Goal: Feedback & Contribution: Contribute content

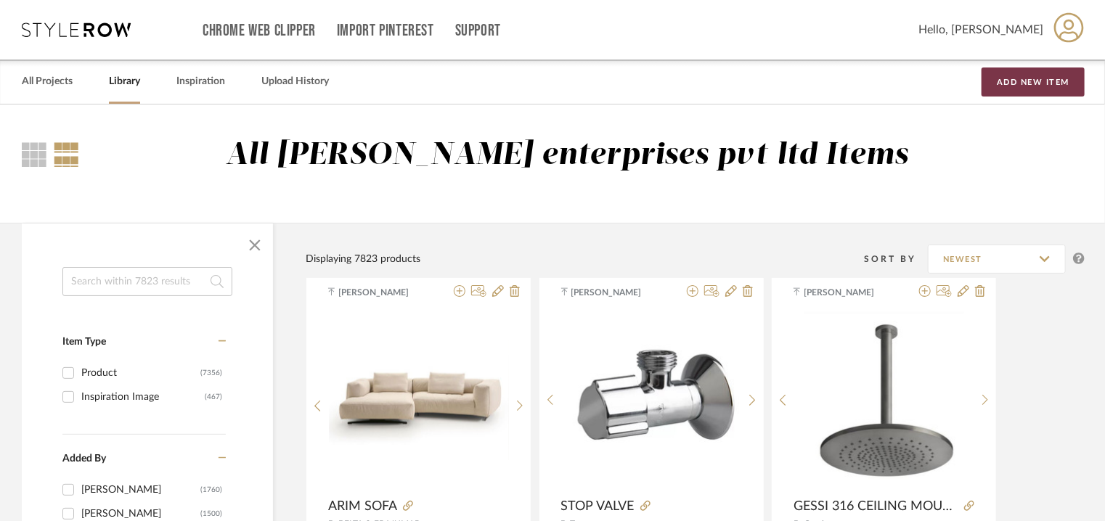
click at [1034, 84] on button "Add New Item" at bounding box center [1033, 82] width 103 height 29
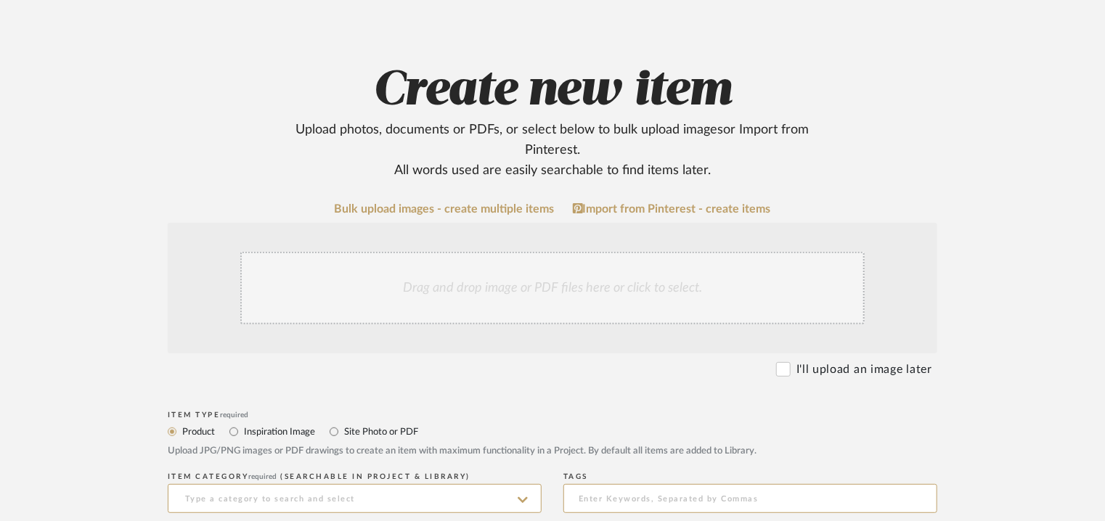
scroll to position [290, 0]
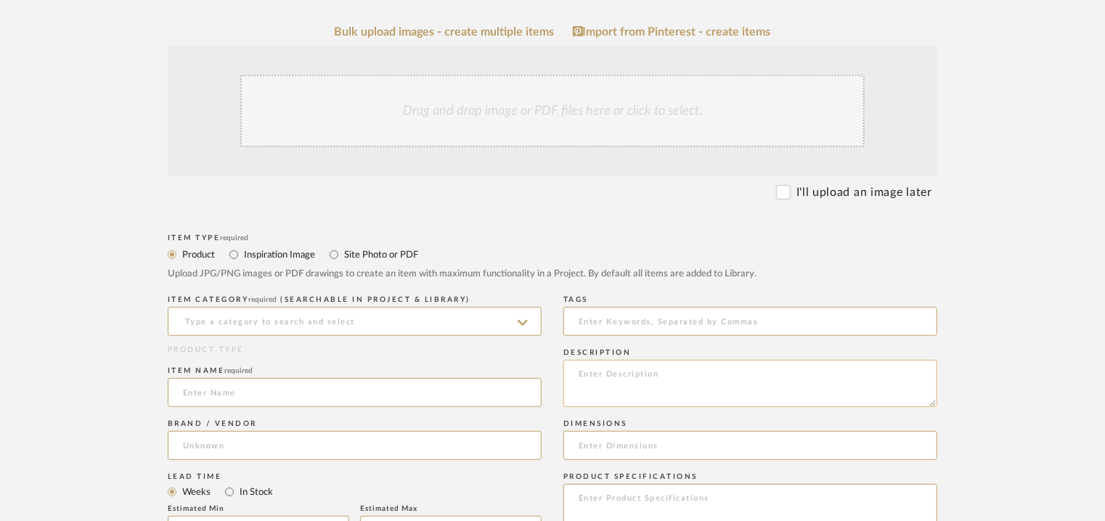
paste textarea "Lore: Ipsu - Dolo Sitametc : A.E. Seddoeiusmo Temporinci : U 601 l E 08 d M 98a…"
type textarea "Lore: Ipsu - Dolo Sitametc : A.E. Seddoeiusmo Temporinci : U 601 l E 08 d M 98a…"
click at [385, 312] on input at bounding box center [355, 321] width 374 height 29
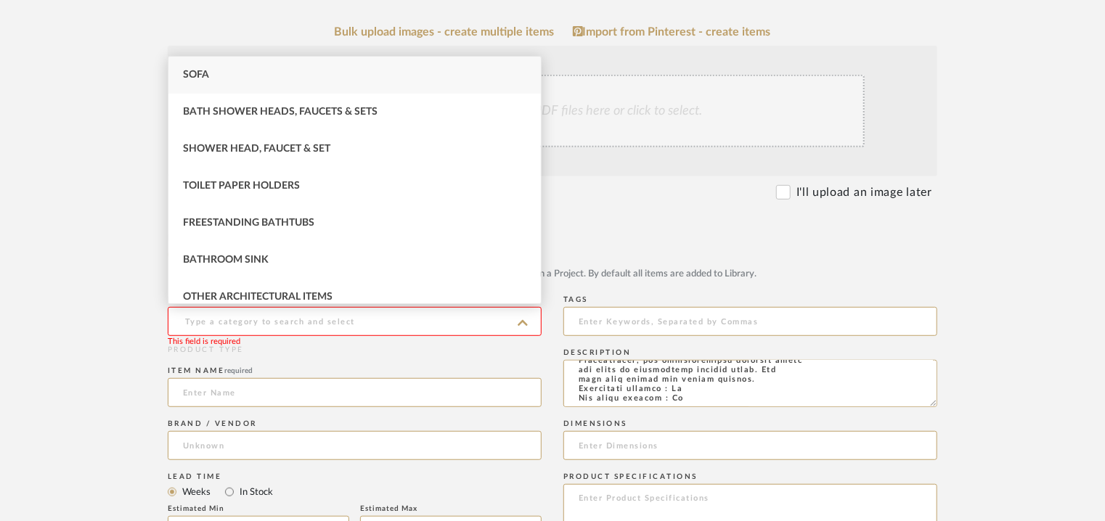
click at [274, 68] on div "Sofa" at bounding box center [354, 75] width 373 height 37
type input "Sofa"
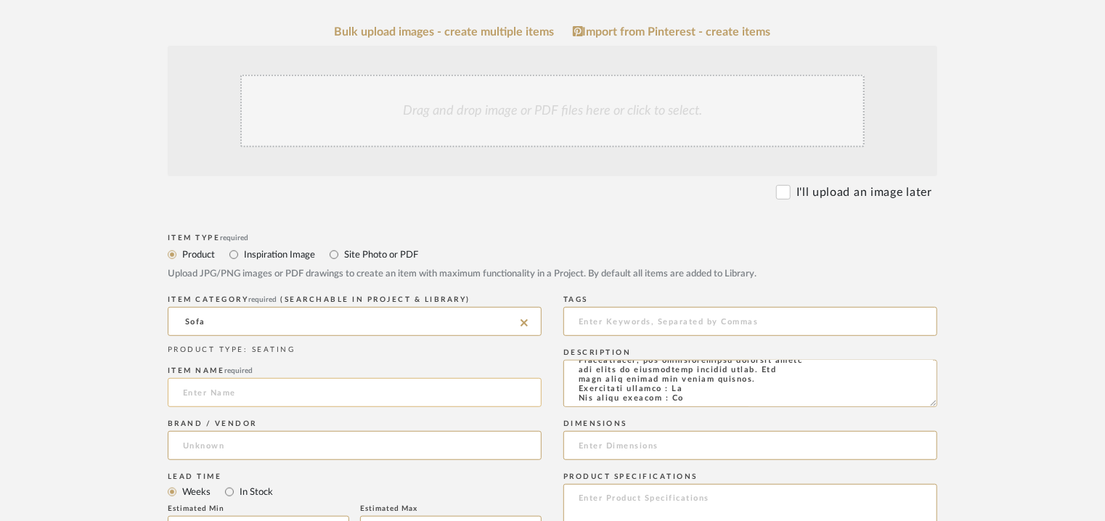
click at [217, 394] on input at bounding box center [355, 392] width 374 height 29
type input "a"
type input "AXIS SOFA"
click at [215, 447] on input at bounding box center [355, 445] width 374 height 29
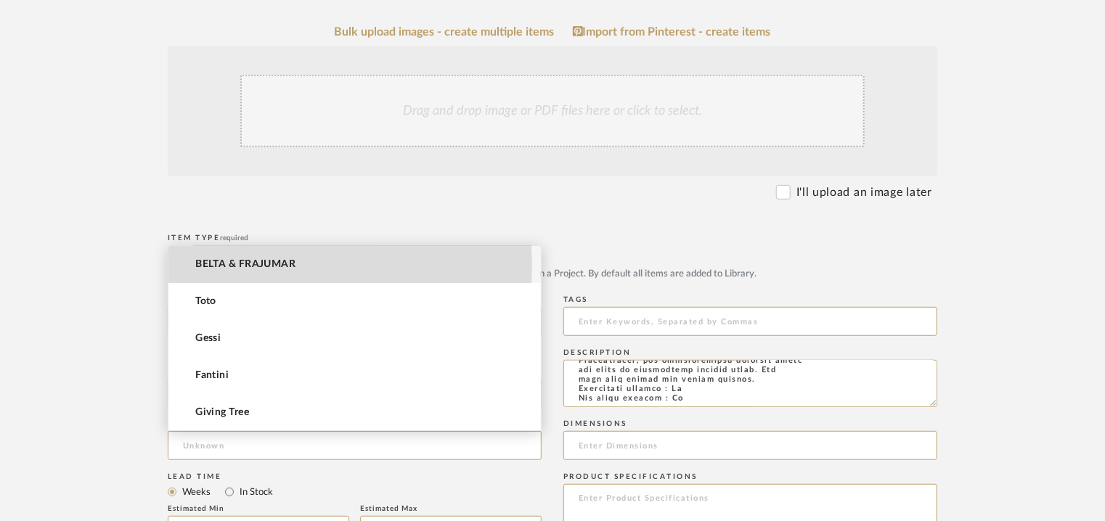
click at [270, 266] on span "BELTA & FRAJUMAR" at bounding box center [245, 265] width 100 height 12
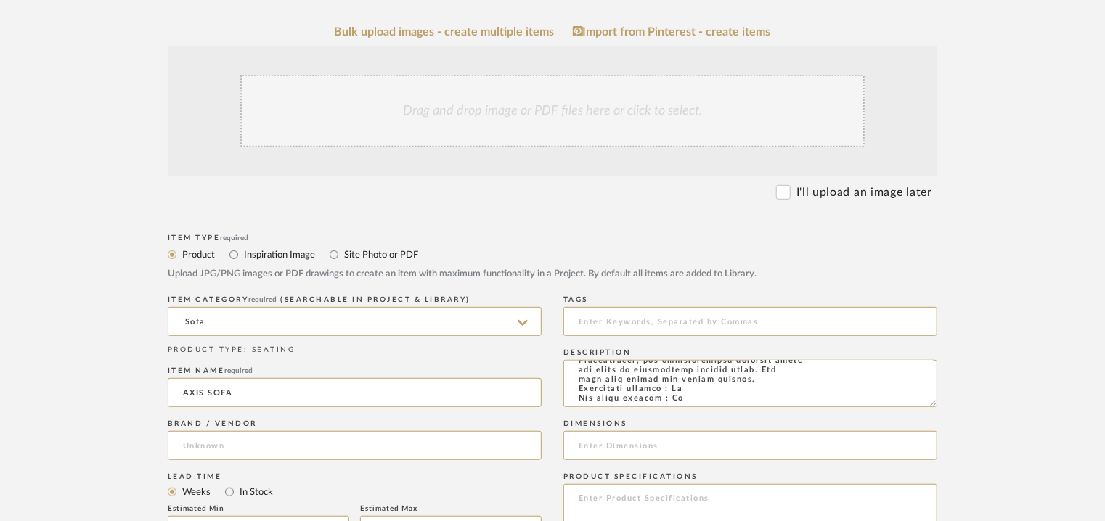
type input "BELTA & FRAJUMAR"
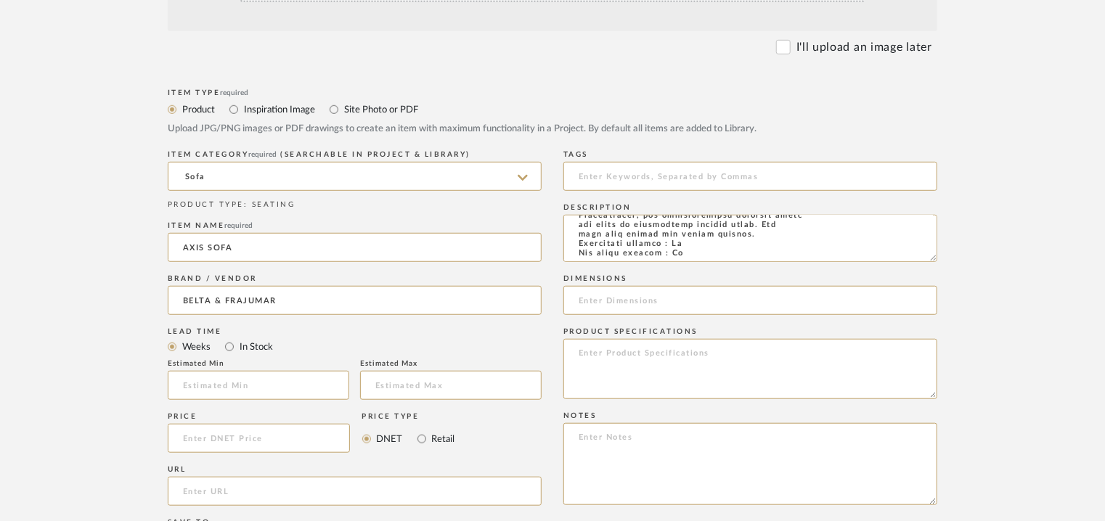
scroll to position [508, 0]
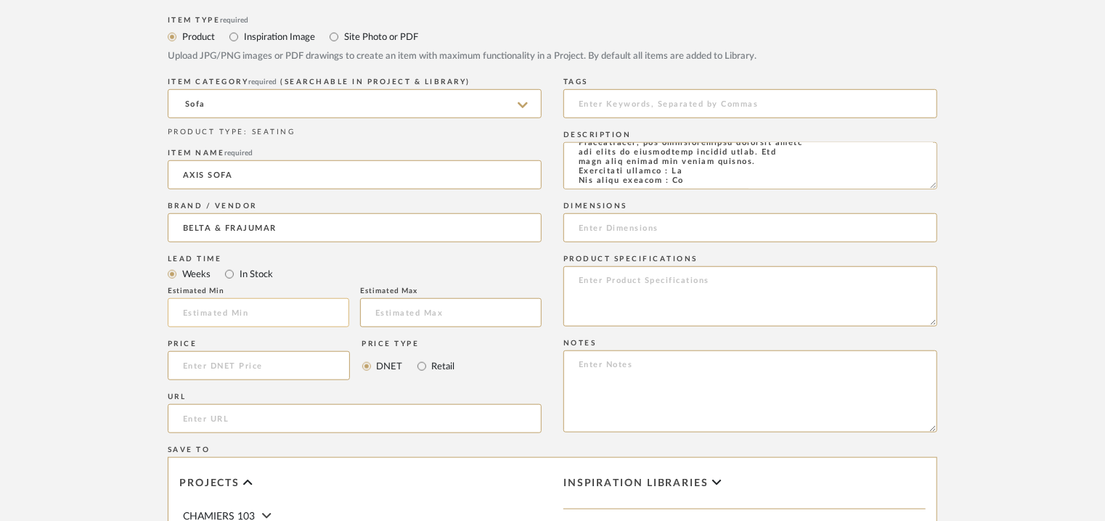
click at [267, 306] on input at bounding box center [259, 312] width 182 height 29
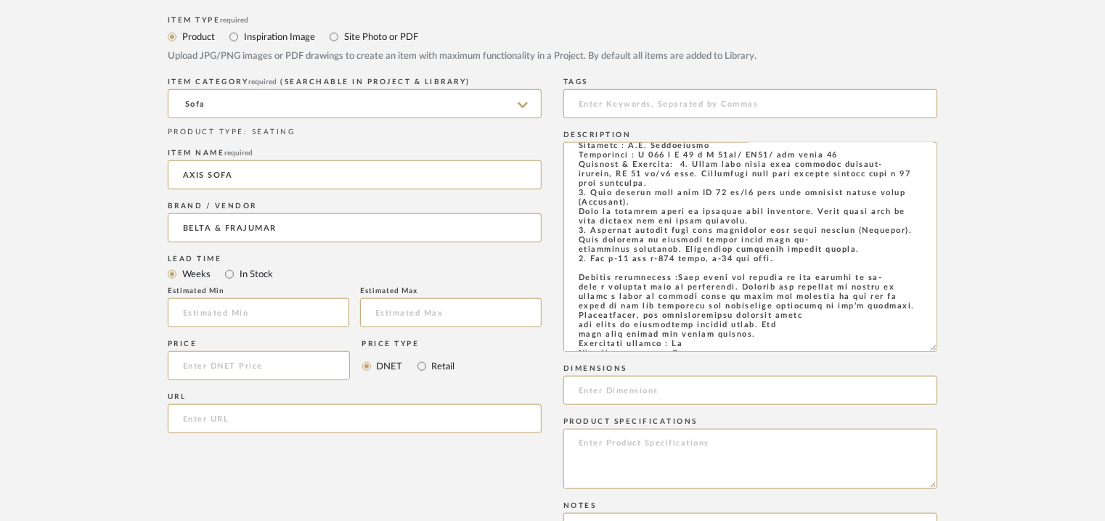
scroll to position [0, 0]
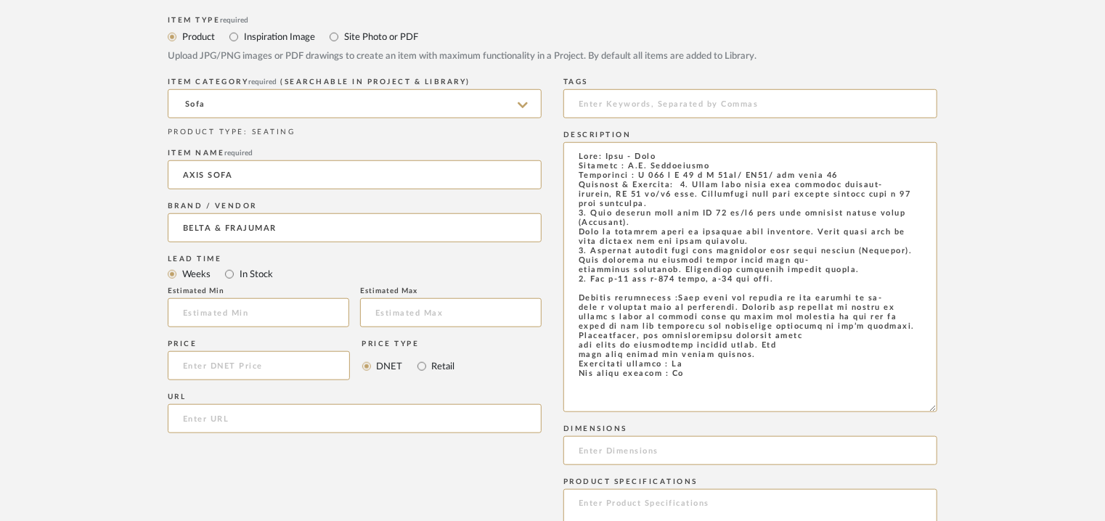
drag, startPoint x: 935, startPoint y: 182, endPoint x: 982, endPoint y: 405, distance: 227.7
click at [982, 405] on form "Bulk upload images - create multiple items Import from Pinterest - create items…" at bounding box center [552, 391] width 925 height 1167
drag, startPoint x: 694, startPoint y: 386, endPoint x: 515, endPoint y: 84, distance: 352.0
click at [515, 84] on div "Item Type required Product Inspiration Image Site Photo or PDF Upload JPG/PNG i…" at bounding box center [553, 493] width 770 height 962
paste textarea
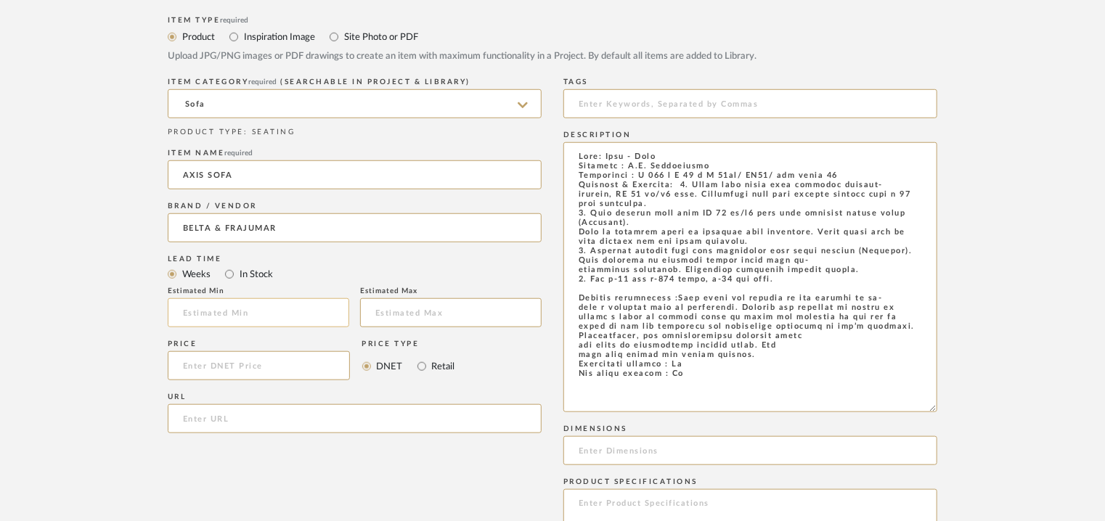
type textarea "Lore: Ipsu - Dolo Sitametc : A.E. Seddoeiusmo Temporinci : U 601 l E 08 d M 98a…"
click at [237, 311] on input at bounding box center [259, 312] width 182 height 29
type input "7"
paste input "[URL][DOMAIN_NAME]"
type input "[URL][DOMAIN_NAME]"
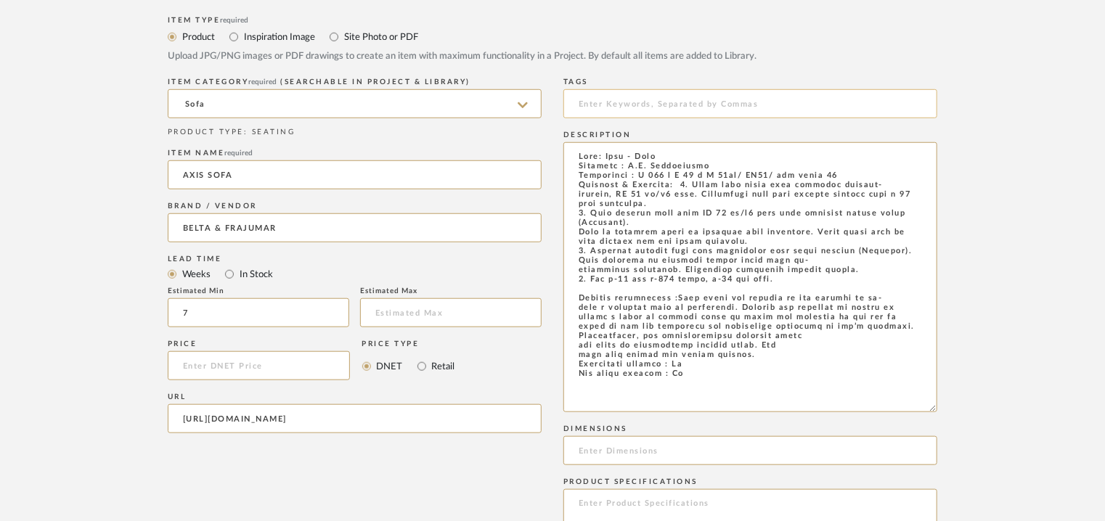
click at [699, 100] on input at bounding box center [751, 103] width 374 height 29
type input "S"
type input "sofa,"
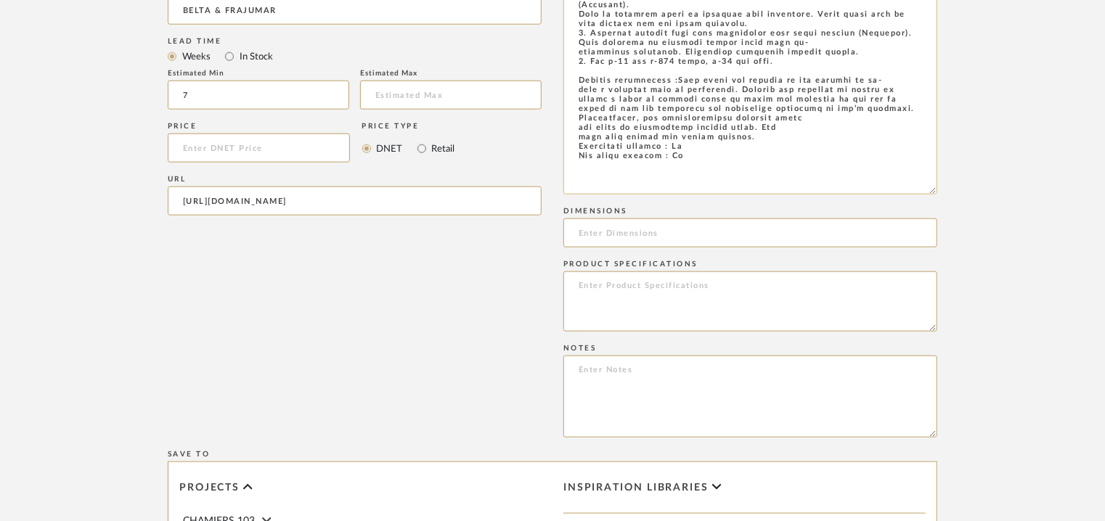
scroll to position [1017, 0]
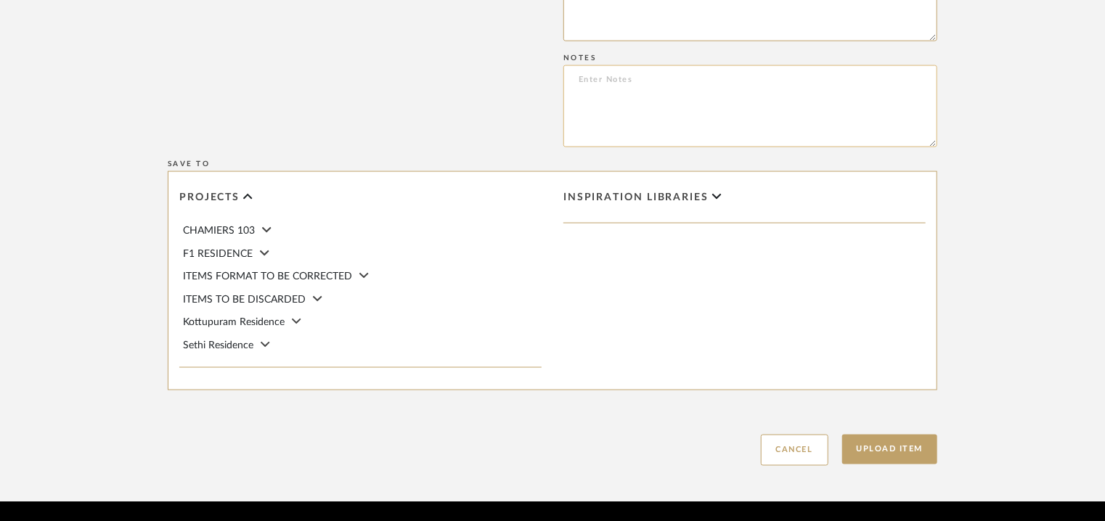
click at [617, 92] on textarea at bounding box center [751, 106] width 374 height 82
paste textarea "Price: € na Lead time: / 45days Customizable : Na 3D available : No BIM availab…"
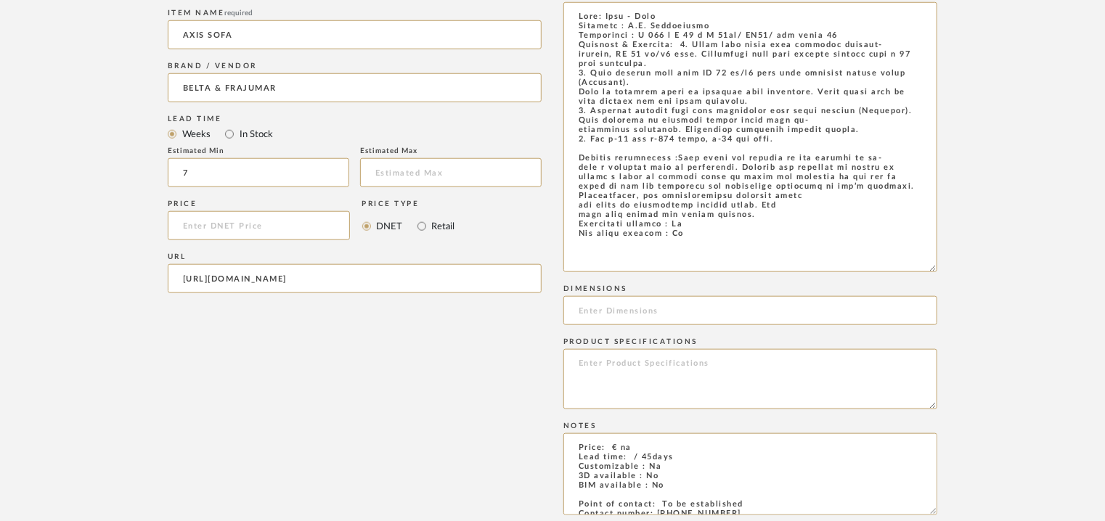
scroll to position [218, 0]
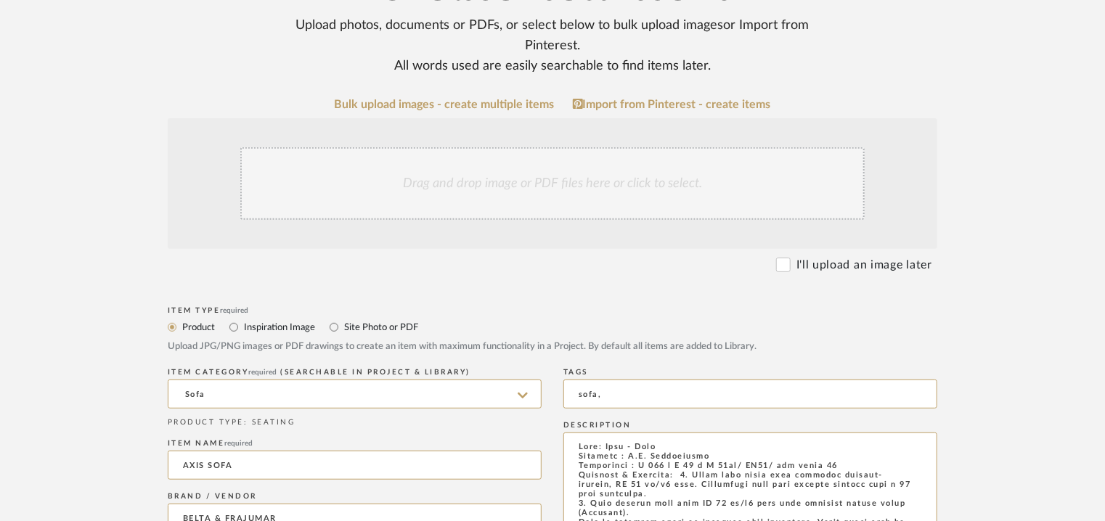
type textarea "Price: € na Lead time: / 45days Customizable : Na 3D available : No BIM availab…"
click at [534, 190] on div "Drag and drop image or PDF files here or click to select." at bounding box center [552, 183] width 625 height 73
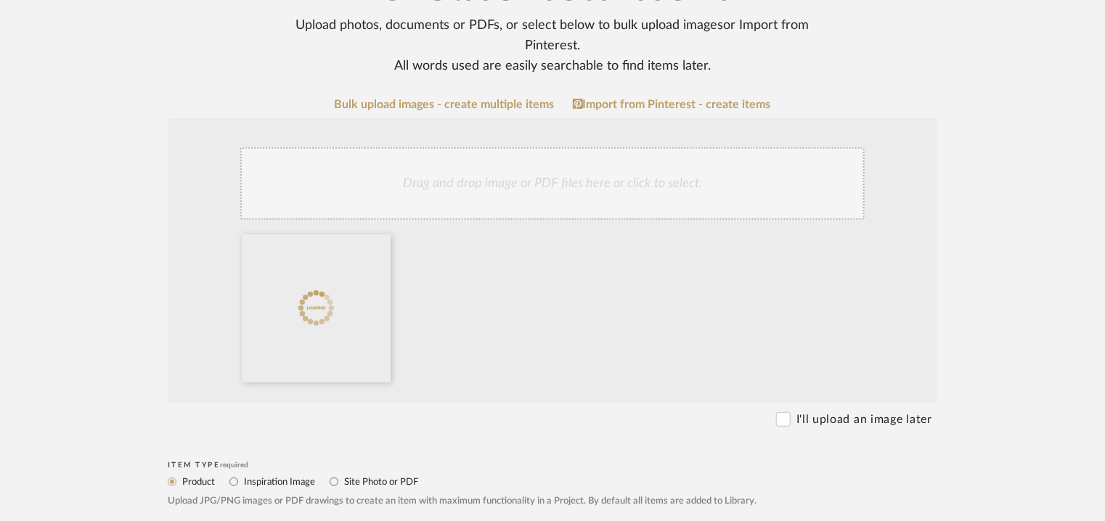
click at [620, 186] on div "Drag and drop image or PDF files here or click to select." at bounding box center [552, 183] width 625 height 73
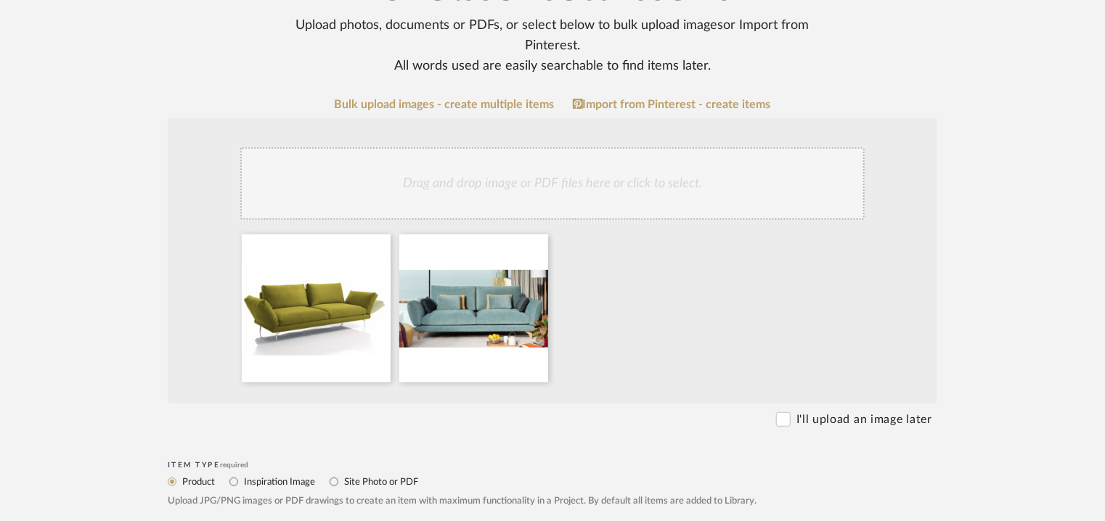
click at [549, 198] on div "Drag and drop image or PDF files here or click to select." at bounding box center [552, 183] width 625 height 73
click at [645, 184] on div "Drag and drop image or PDF files here or click to select." at bounding box center [552, 183] width 625 height 73
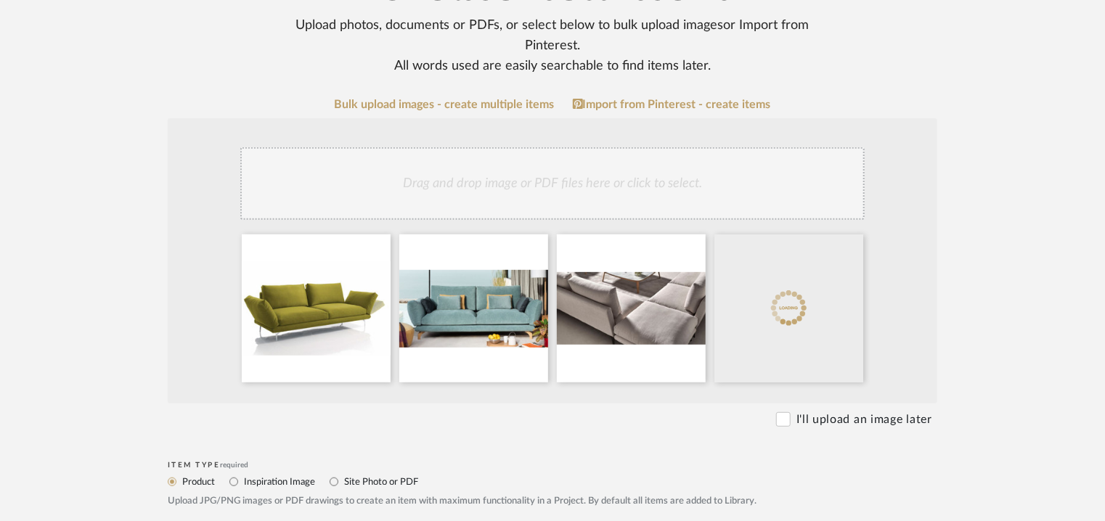
click at [702, 182] on div "Drag and drop image or PDF files here or click to select." at bounding box center [552, 183] width 625 height 73
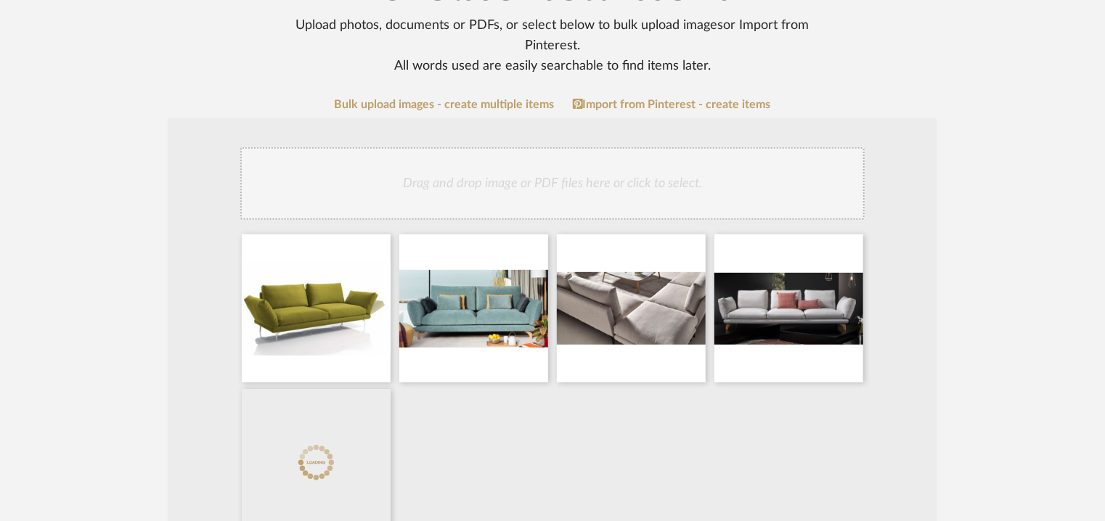
click at [694, 181] on div "Drag and drop image or PDF files here or click to select." at bounding box center [552, 183] width 625 height 73
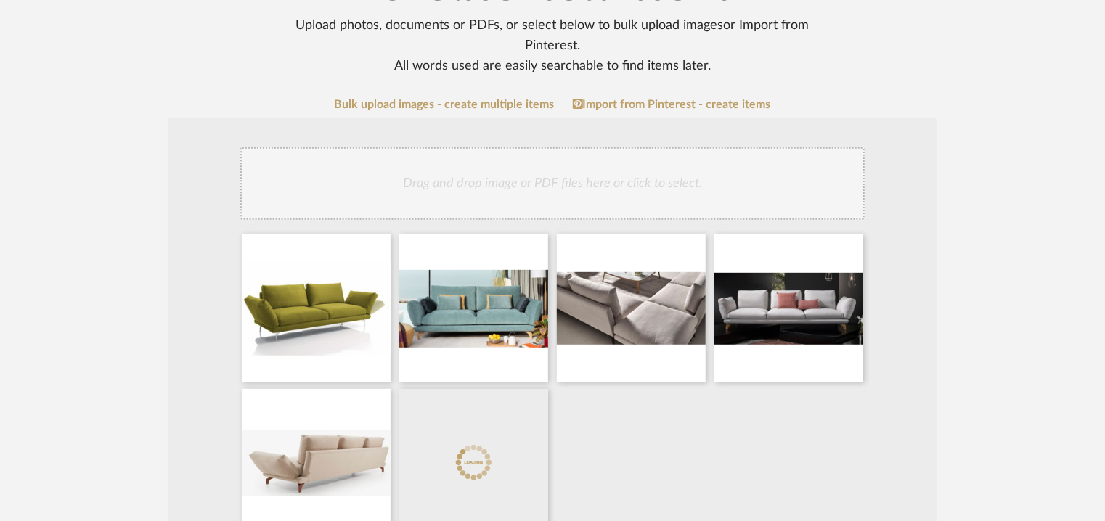
click at [677, 183] on div "Drag and drop image or PDF files here or click to select." at bounding box center [552, 183] width 625 height 73
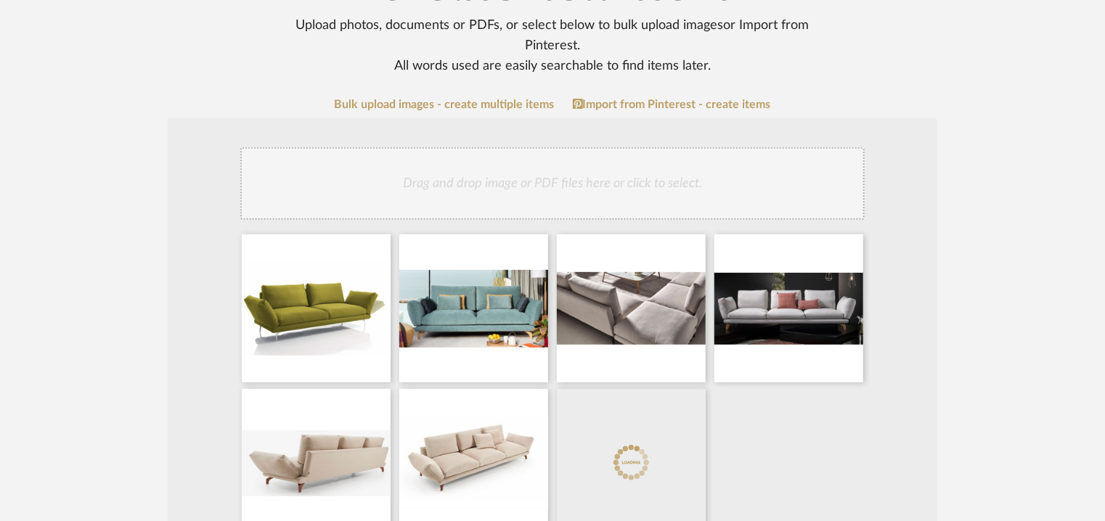
click at [622, 183] on div "Drag and drop image or PDF files here or click to select." at bounding box center [552, 183] width 625 height 73
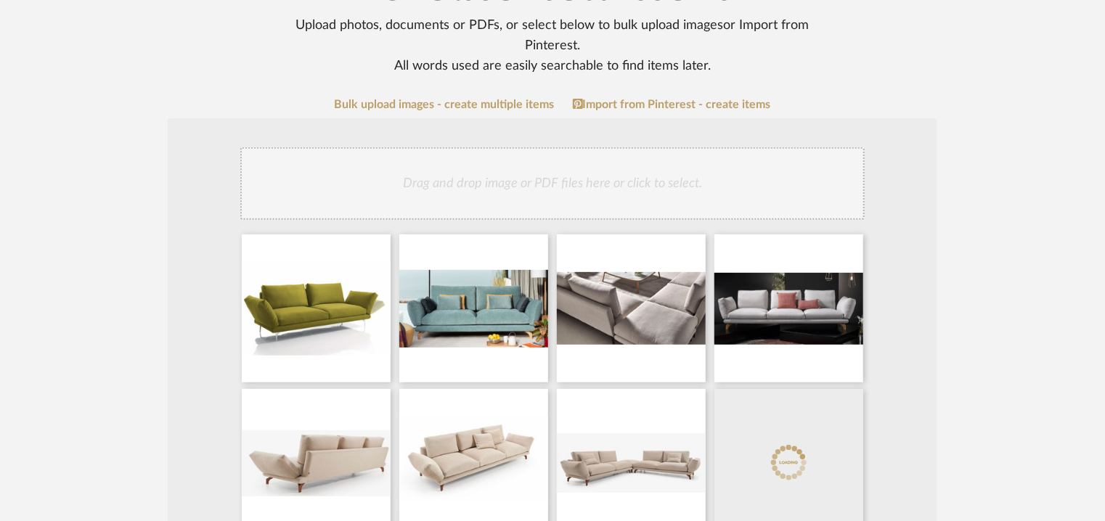
click at [652, 191] on div "Drag and drop image or PDF files here or click to select." at bounding box center [552, 183] width 625 height 73
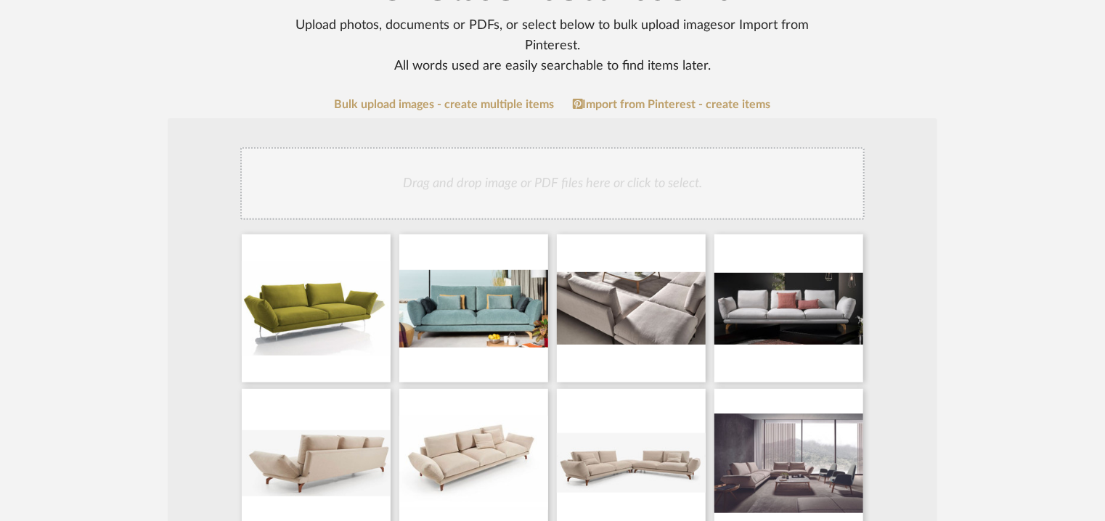
click at [479, 206] on div "Drag and drop image or PDF files here or click to select." at bounding box center [552, 183] width 625 height 73
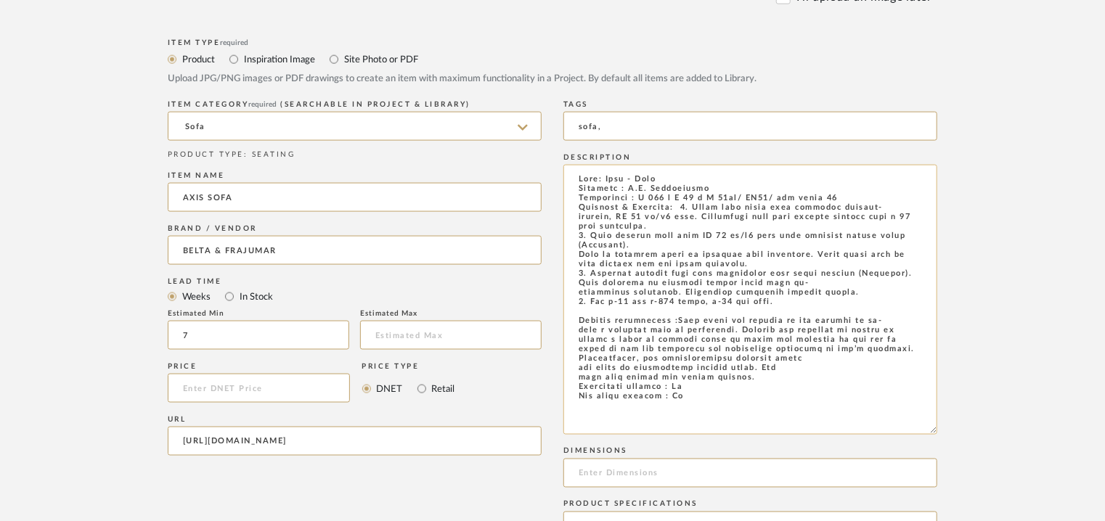
scroll to position [944, 0]
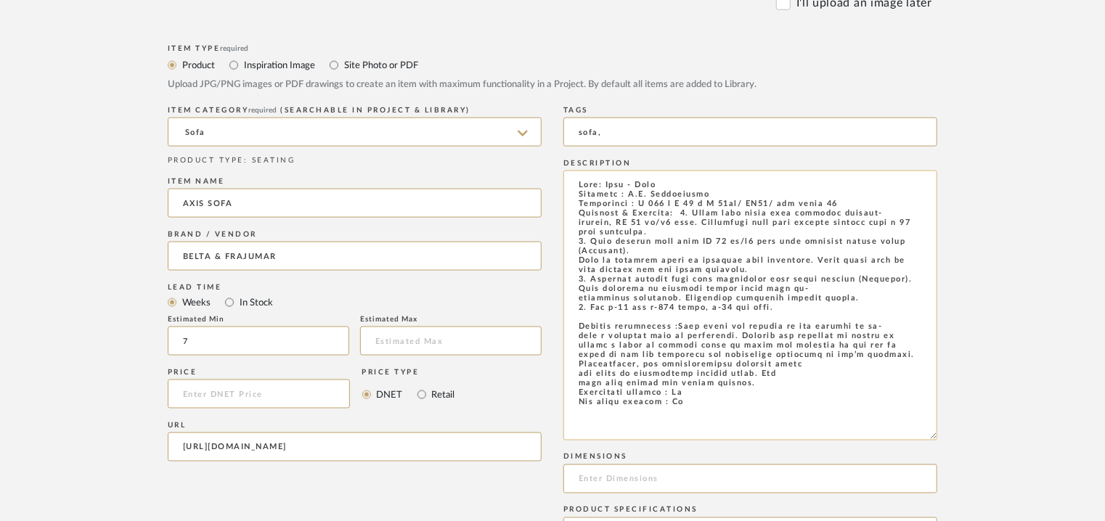
drag, startPoint x: 852, startPoint y: 199, endPoint x: 660, endPoint y: 201, distance: 191.7
click at [666, 199] on textarea at bounding box center [751, 306] width 374 height 270
drag, startPoint x: 641, startPoint y: 203, endPoint x: 850, endPoint y: 202, distance: 209.2
click at [851, 202] on textarea at bounding box center [751, 306] width 374 height 270
click at [595, 479] on input at bounding box center [751, 479] width 374 height 29
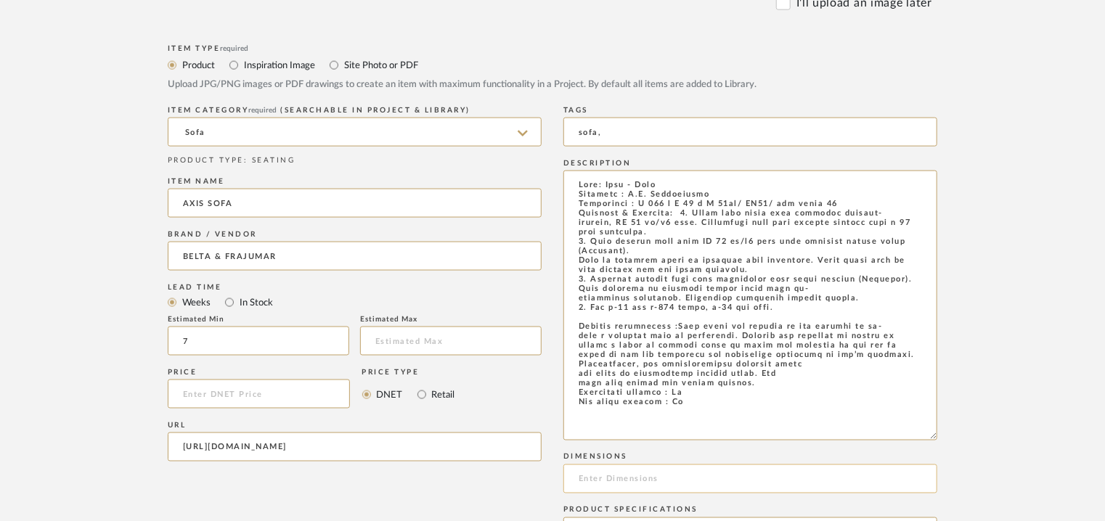
paste input "W 284 x D 90 x H 89cm/ SH45/ arm depth 63"
type input "W 284 x D 90 x H 89cm/ SH45/ arm depth 63"
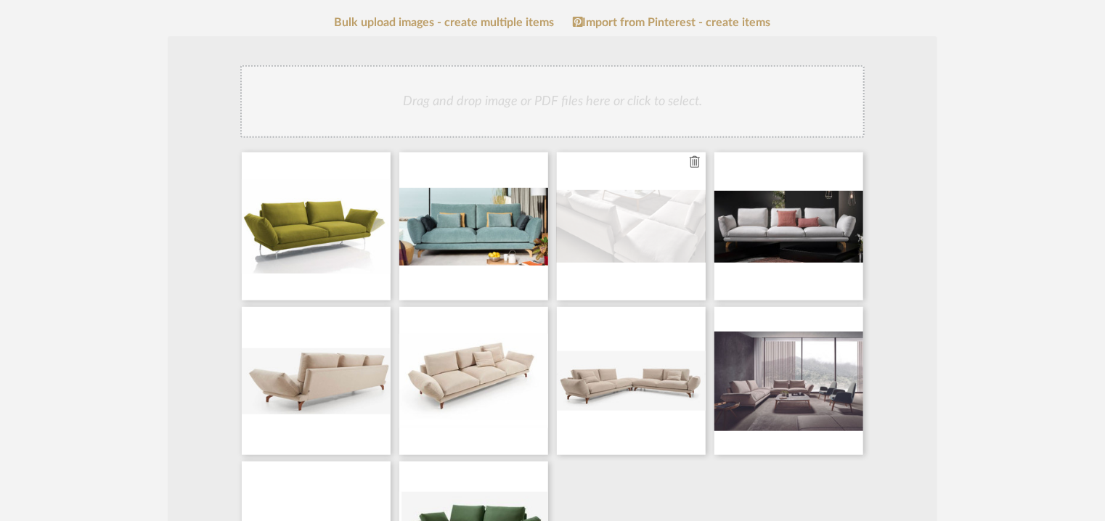
scroll to position [145, 0]
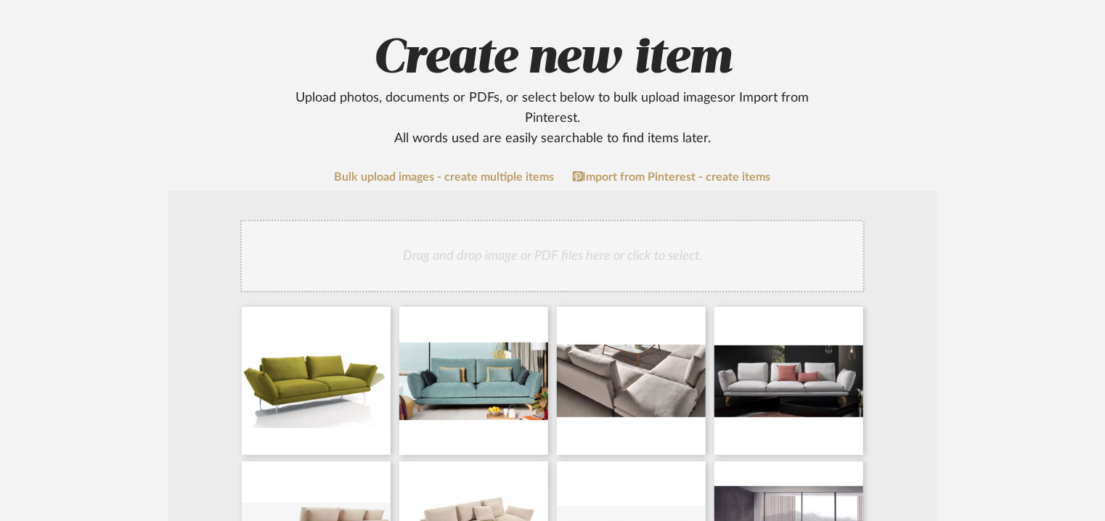
click at [647, 253] on div "Drag and drop image or PDF files here or click to select." at bounding box center [552, 256] width 625 height 73
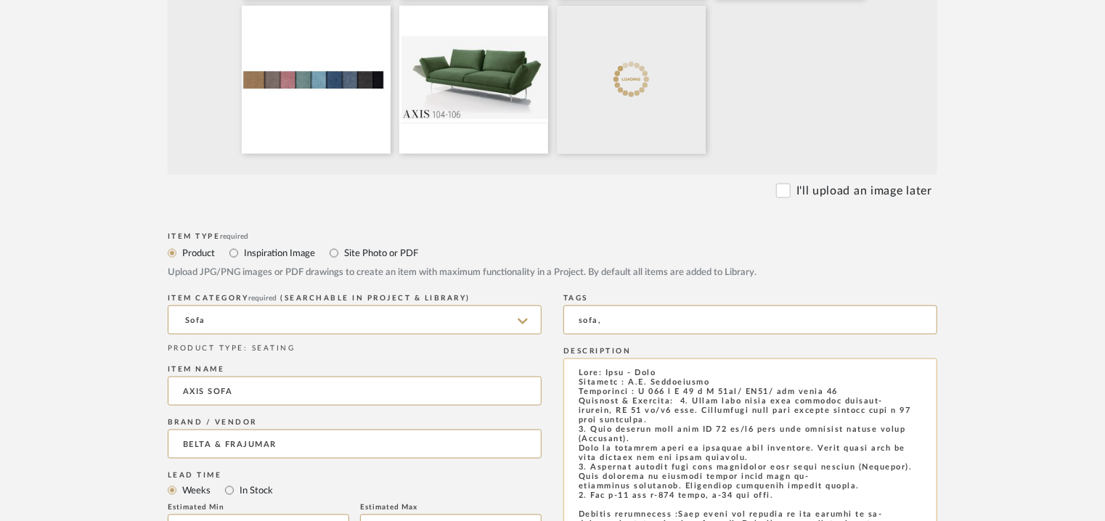
scroll to position [944, 0]
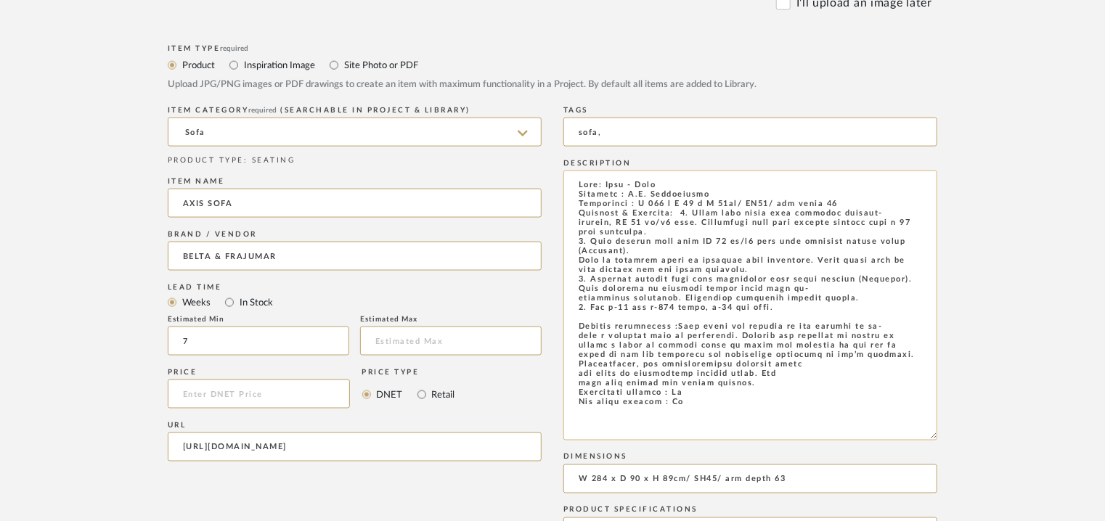
click at [853, 205] on textarea at bounding box center [751, 306] width 374 height 270
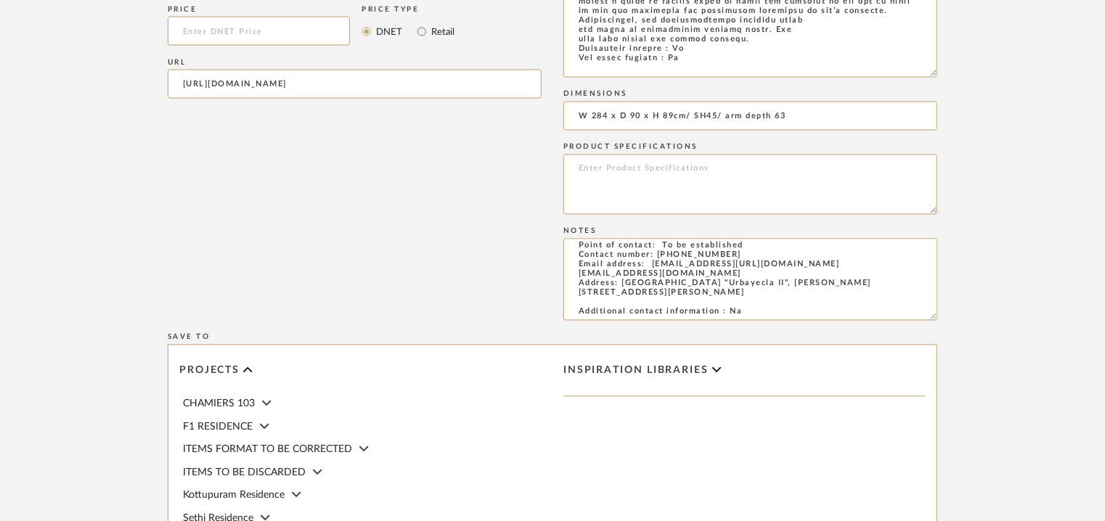
scroll to position [1528, 0]
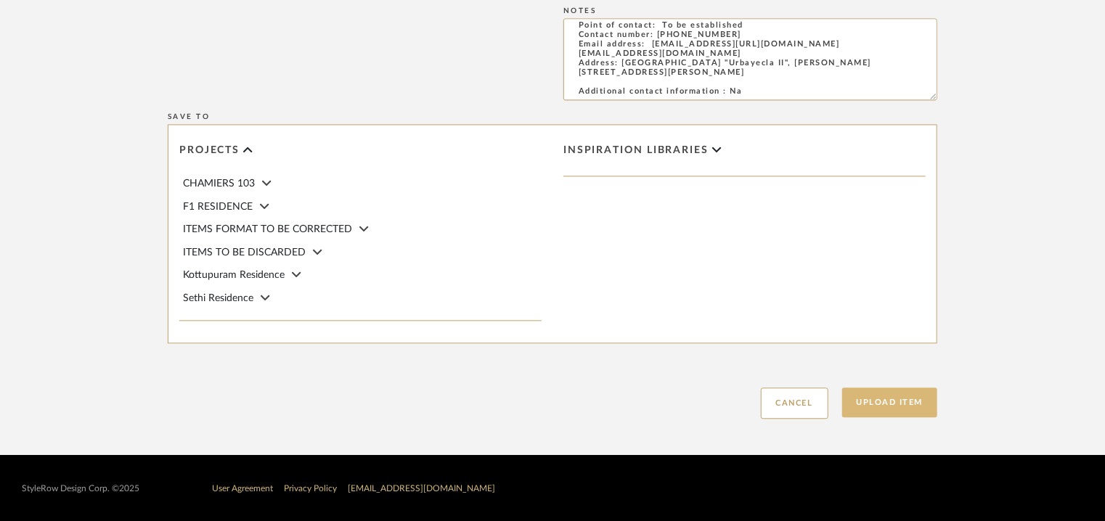
type textarea "Lore: Ipsu - Dolo Sitametc : A.E. Seddoeiusmo Temporinci : U 493 l E 83 d M 60a…"
click at [872, 402] on button "Upload Item" at bounding box center [890, 403] width 96 height 30
